Goal: Task Accomplishment & Management: Use online tool/utility

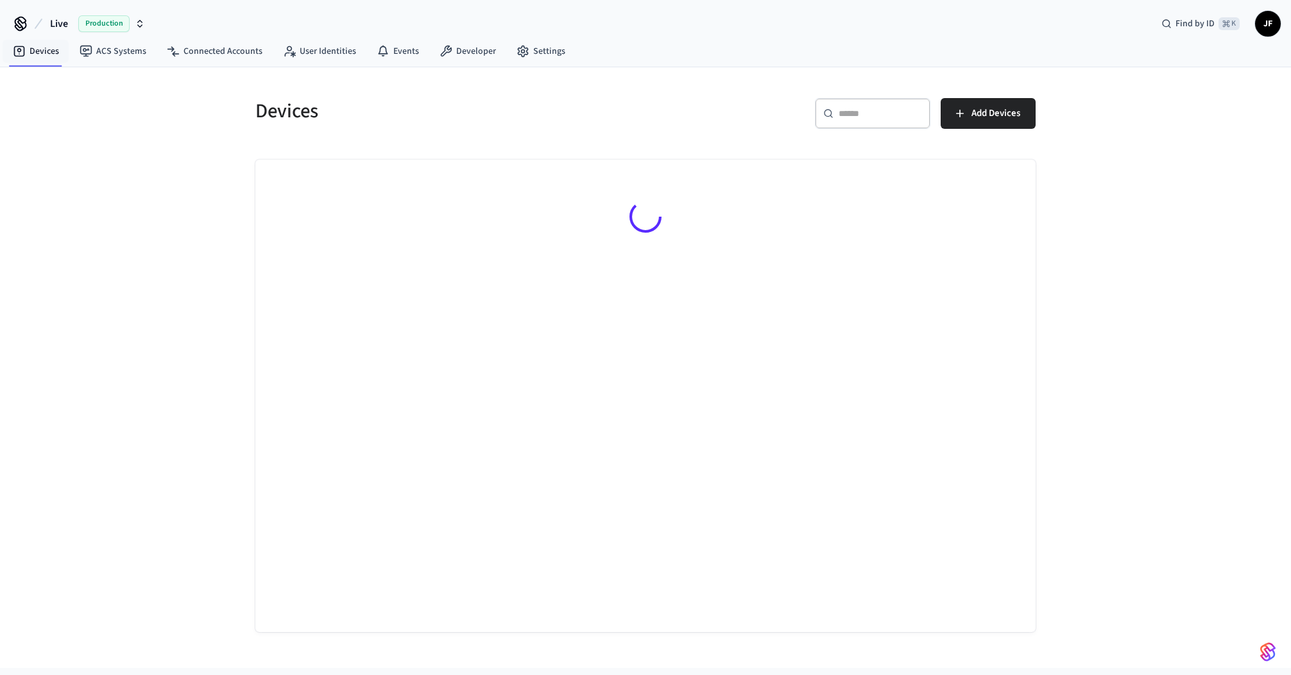
click at [52, 20] on span "Live" at bounding box center [59, 23] width 18 height 15
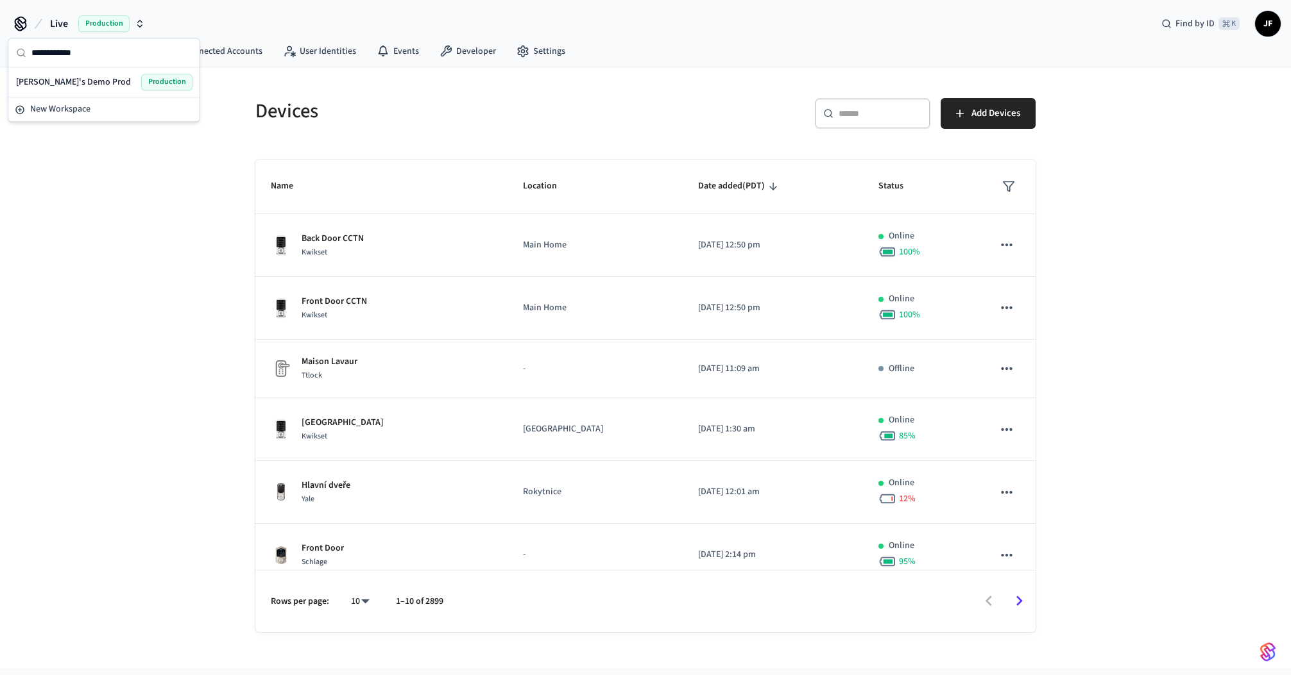
type input "**********"
click at [87, 81] on div "[PERSON_NAME]'s Demo Prod Production" at bounding box center [104, 82] width 176 height 17
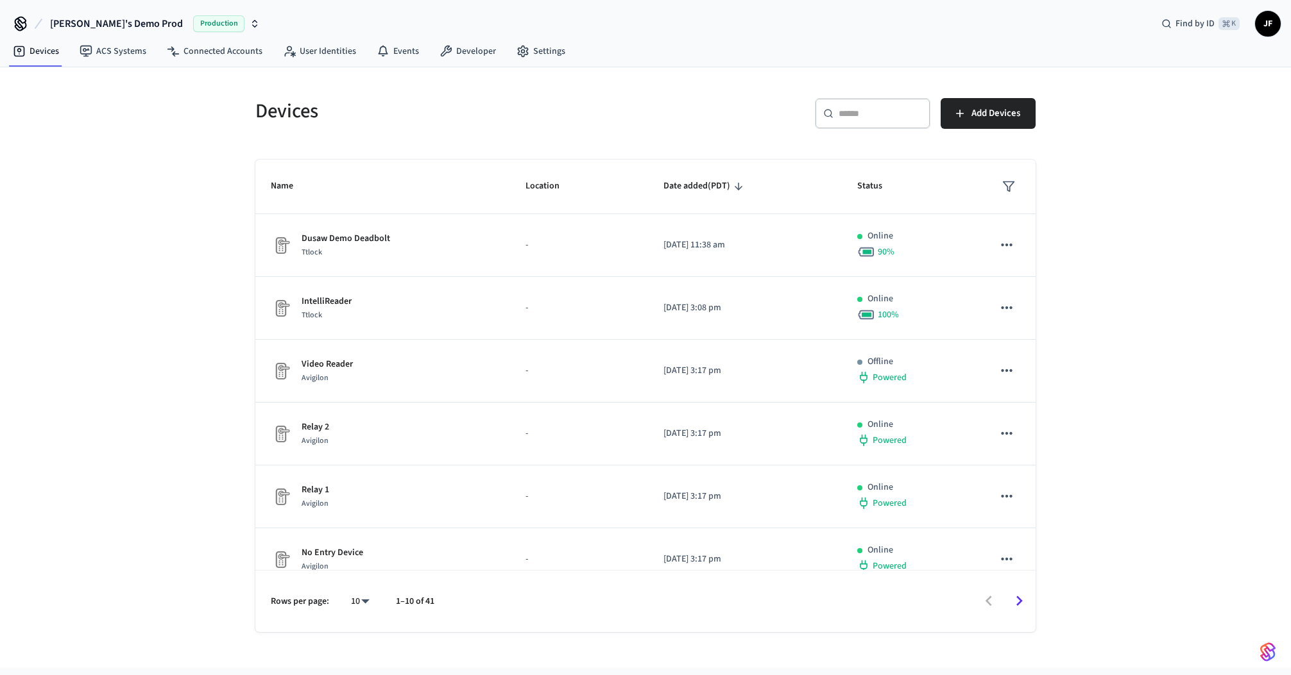
click at [987, 138] on div "​ ​ Add Devices" at bounding box center [844, 118] width 382 height 41
click at [989, 119] on span "Add Devices" at bounding box center [995, 113] width 49 height 17
click at [131, 43] on link "ACS Systems" at bounding box center [112, 51] width 87 height 23
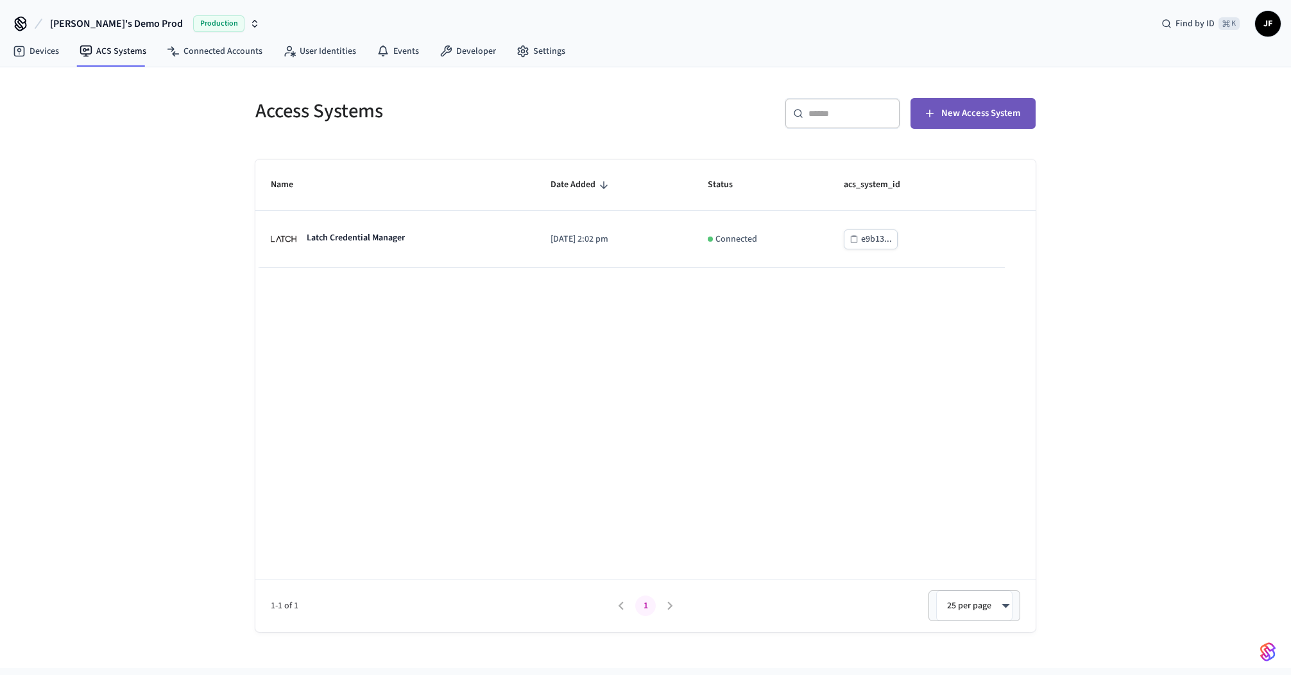
click at [968, 101] on button "New Access System" at bounding box center [972, 113] width 125 height 31
